Goal: Task Accomplishment & Management: Use online tool/utility

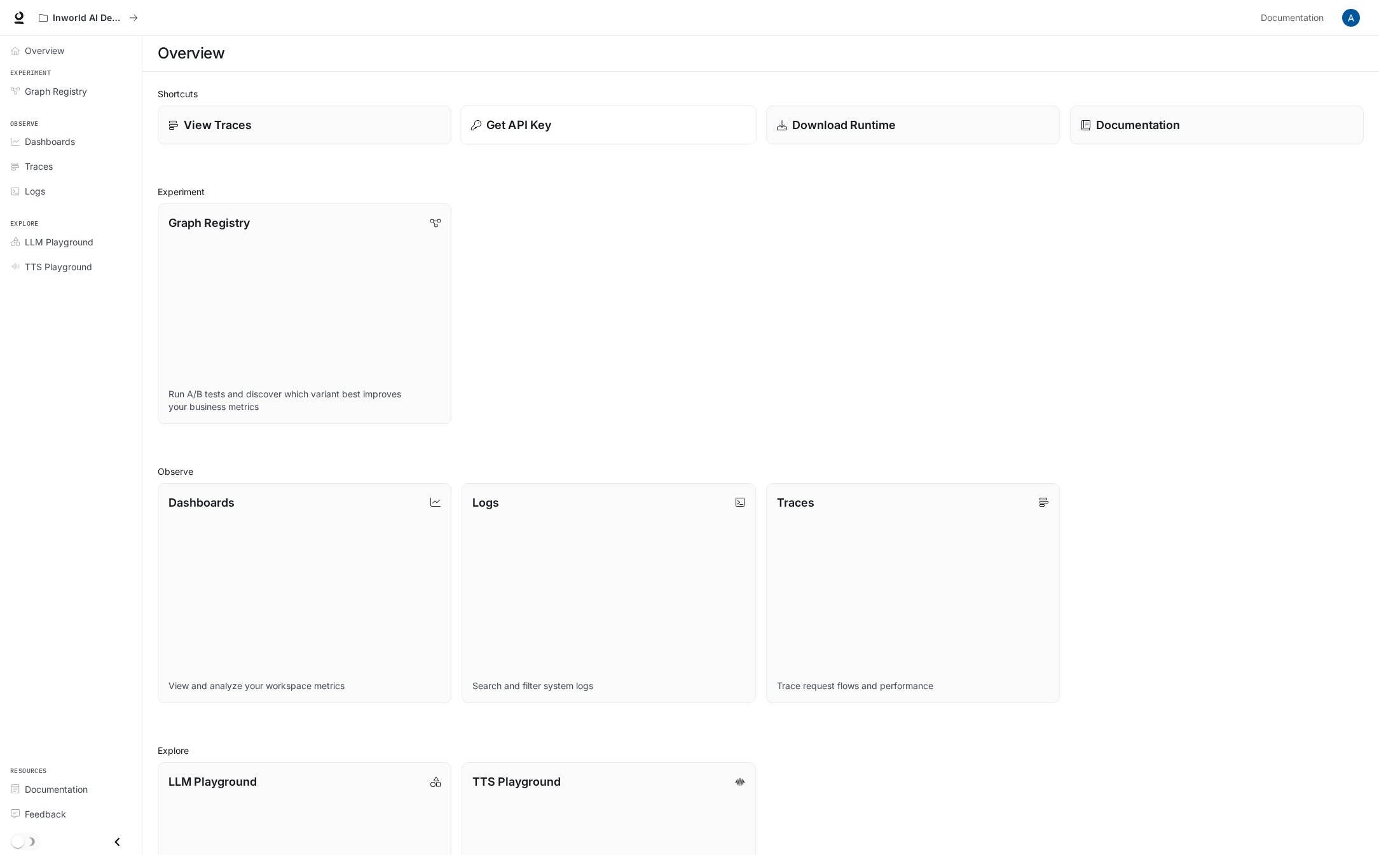
click at [572, 143] on button "Get API Key" at bounding box center [608, 125] width 297 height 39
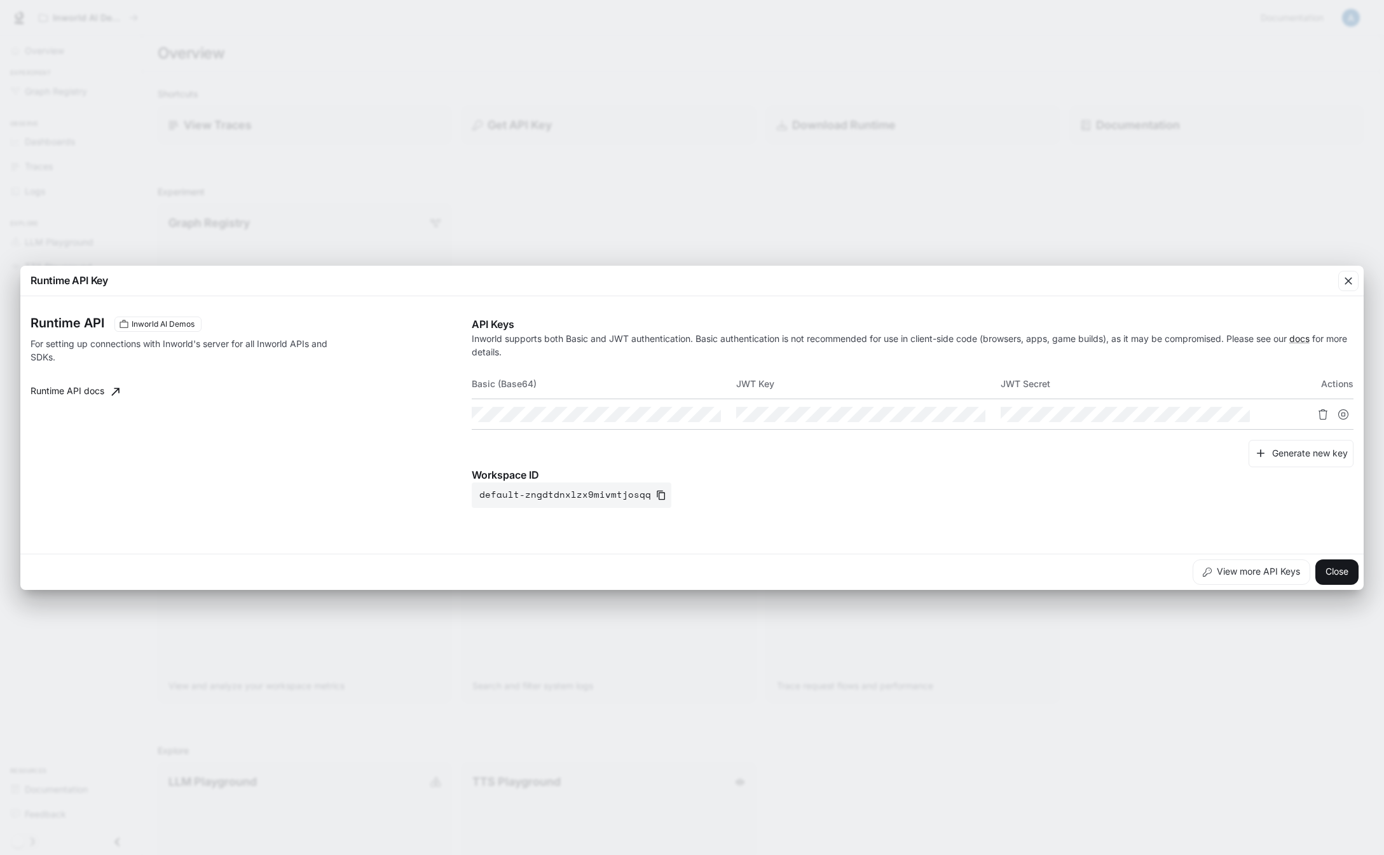
click at [574, 136] on div "Runtime API Key Runtime API Inworld AI Demos For setting up connections with In…" at bounding box center [692, 427] width 1384 height 855
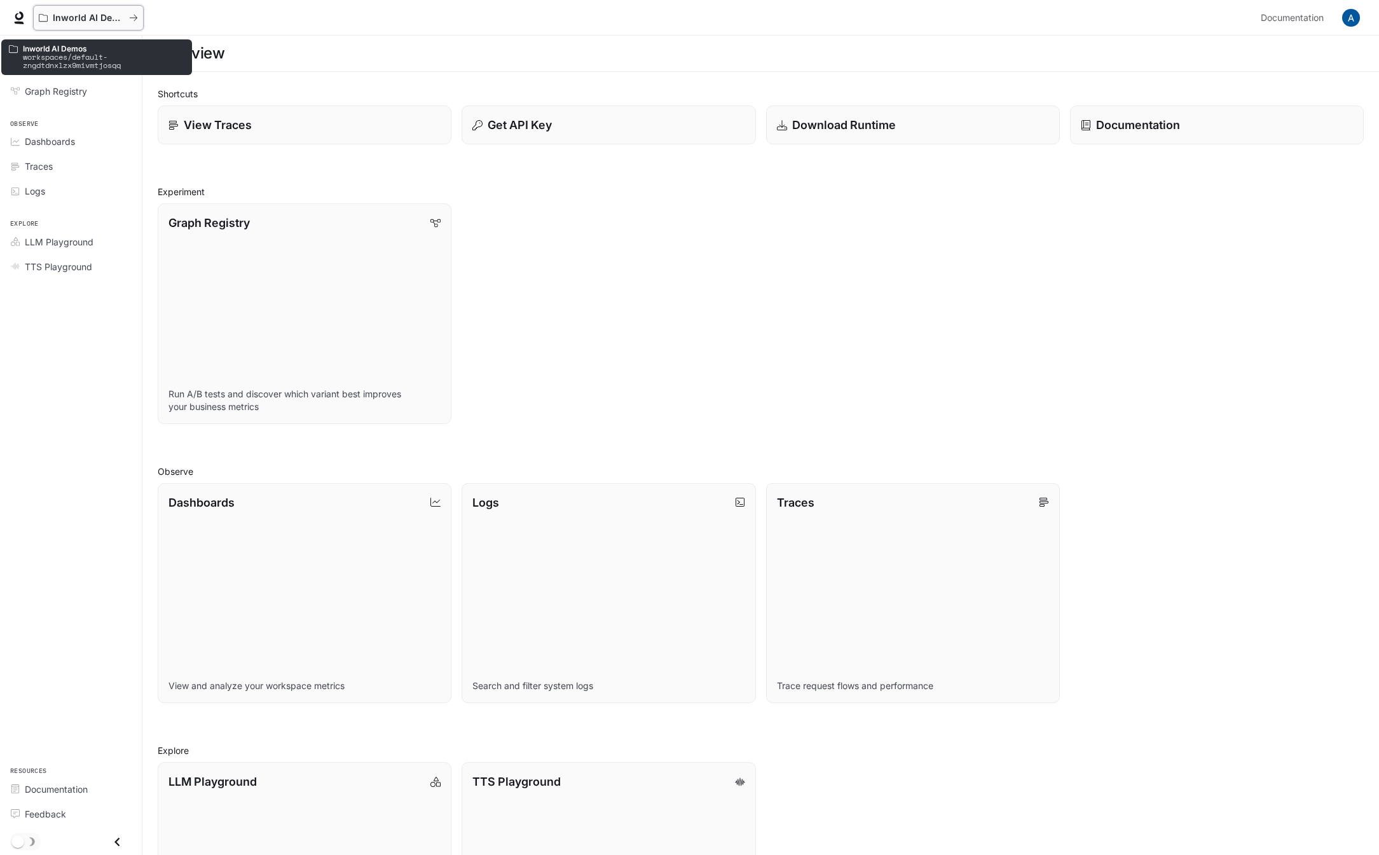
click at [132, 22] on div "Inworld AI Demos" at bounding box center [88, 18] width 99 height 11
click at [715, 322] on div "Graph Registry Run A/B tests and discover which variant best improves your busi…" at bounding box center [756, 308] width 1216 height 231
click at [643, 131] on div "Get API Key" at bounding box center [608, 124] width 275 height 17
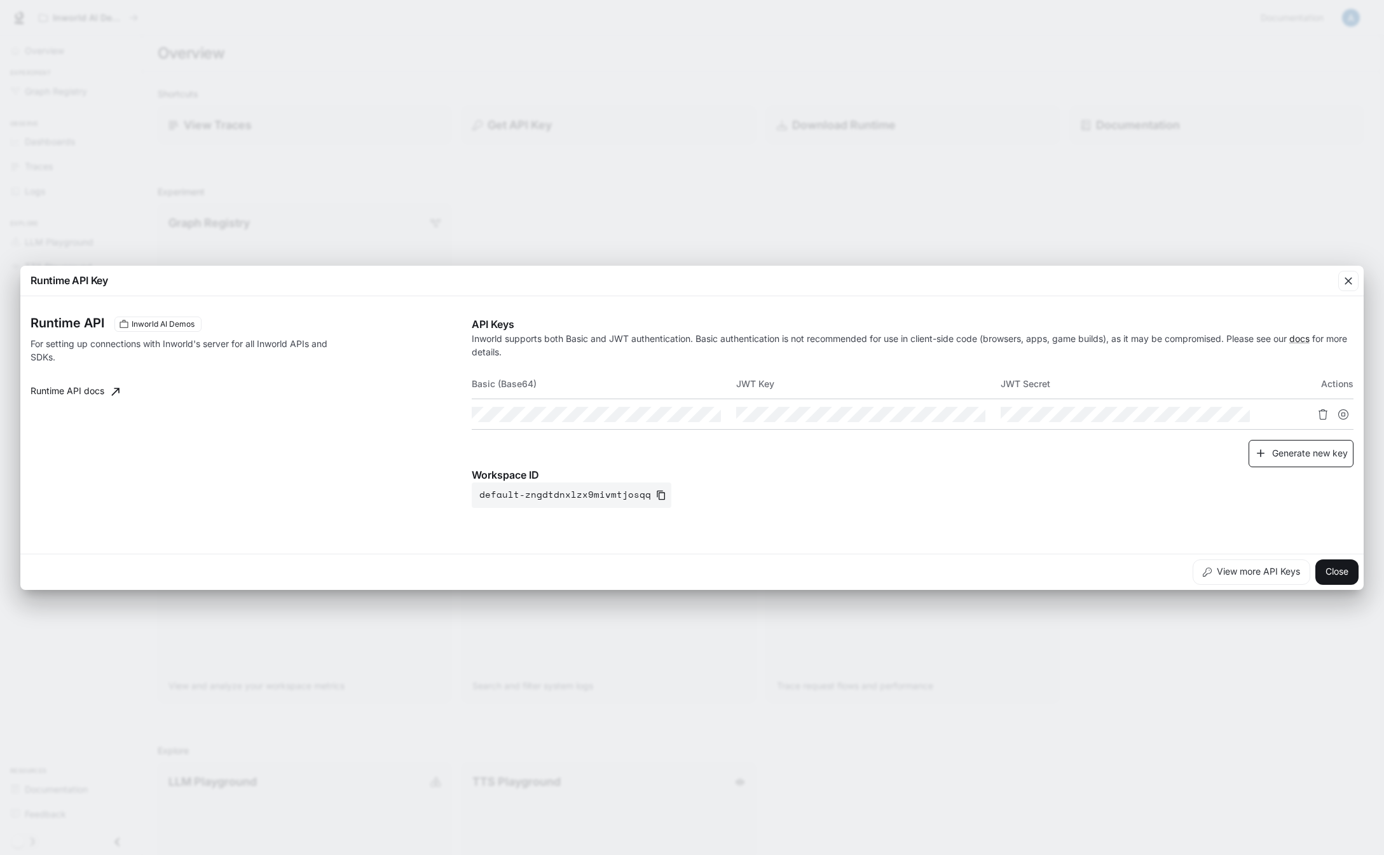
click at [1317, 458] on button "Generate new key" at bounding box center [1301, 453] width 105 height 27
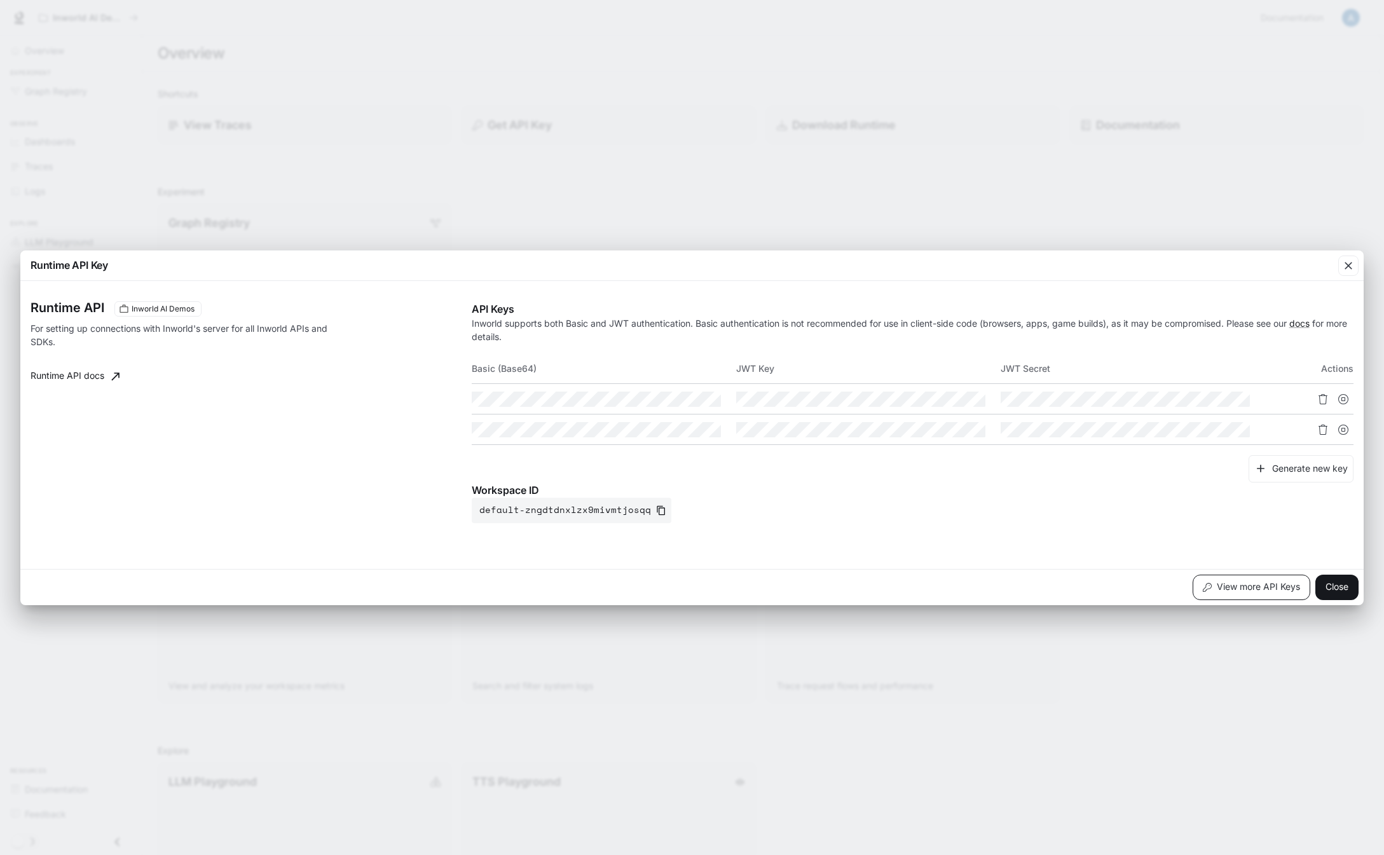
click at [1272, 588] on button "View more API Keys" at bounding box center [1252, 587] width 118 height 25
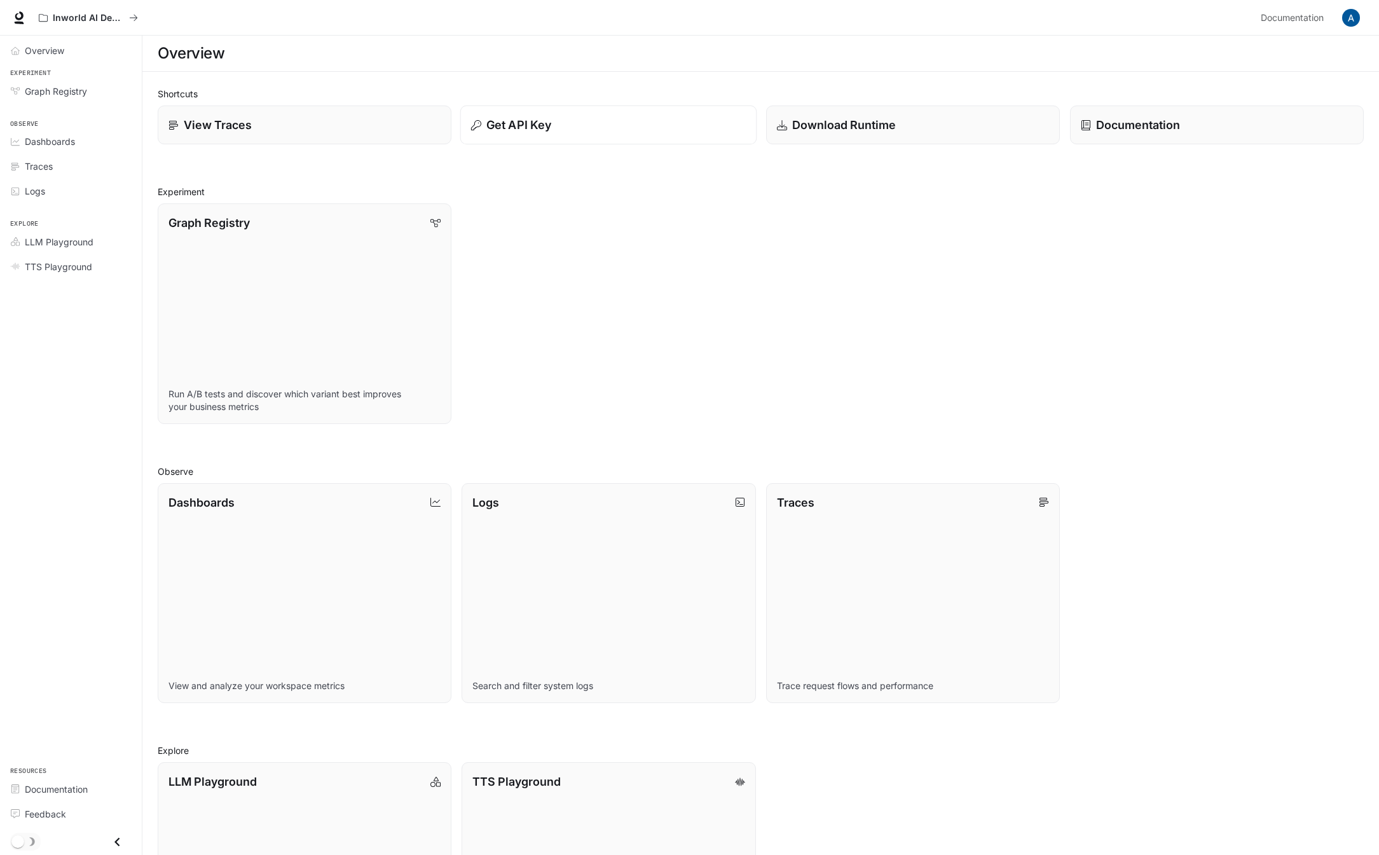
click at [625, 132] on div "Get API Key" at bounding box center [608, 124] width 275 height 17
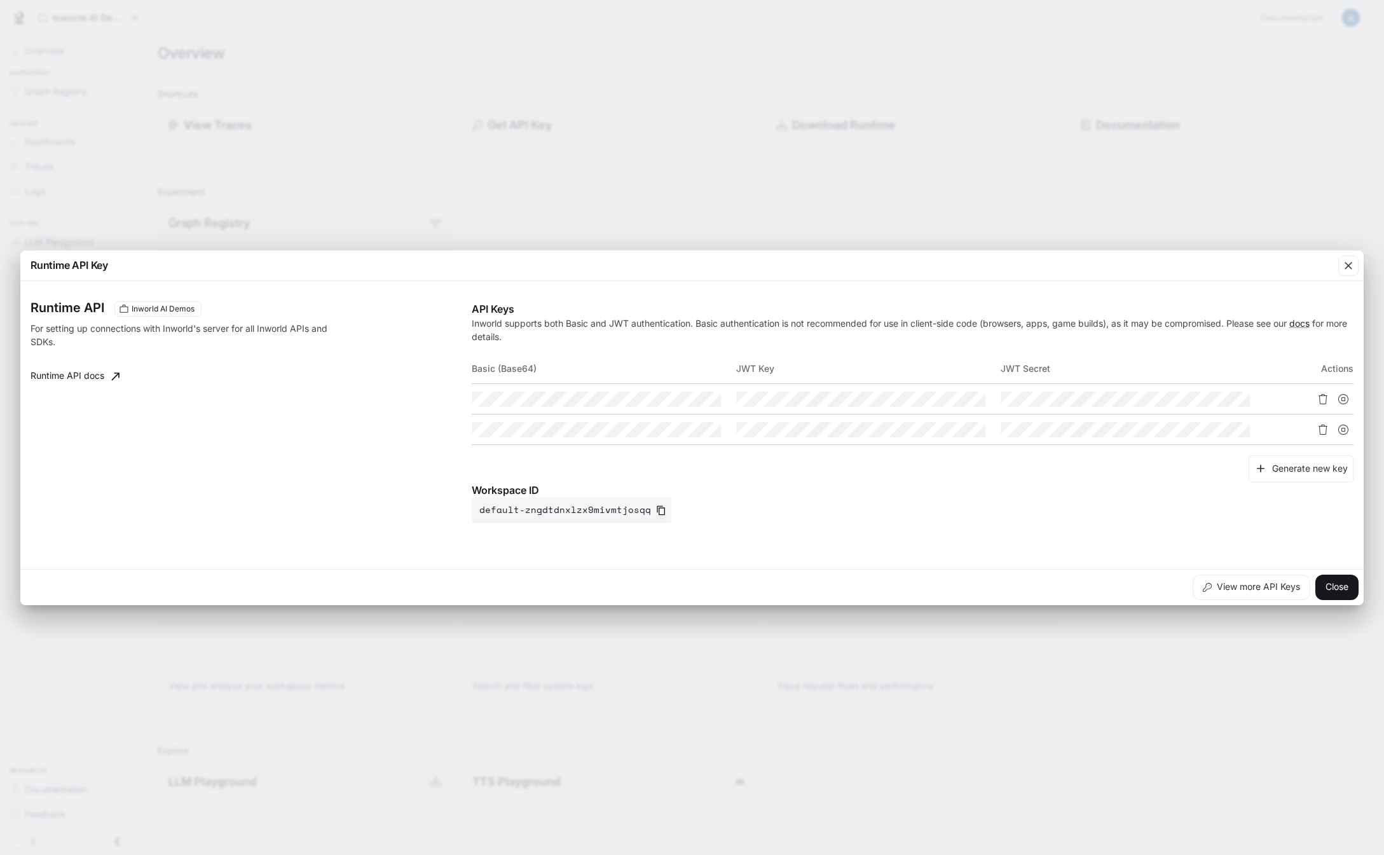
click at [708, 520] on div "Workspace ID default-zngdtdnxlzx9mivmtjosqq" at bounding box center [913, 503] width 882 height 41
click at [690, 430] on icon "button" at bounding box center [687, 430] width 10 height 10
click at [715, 431] on icon "Copy Basic (Base64)" at bounding box center [710, 430] width 10 height 10
click at [710, 434] on icon "Copy Basic (Base64)" at bounding box center [710, 430] width 10 height 10
click at [844, 485] on p "Workspace ID" at bounding box center [913, 490] width 882 height 15
